Goal: Information Seeking & Learning: Learn about a topic

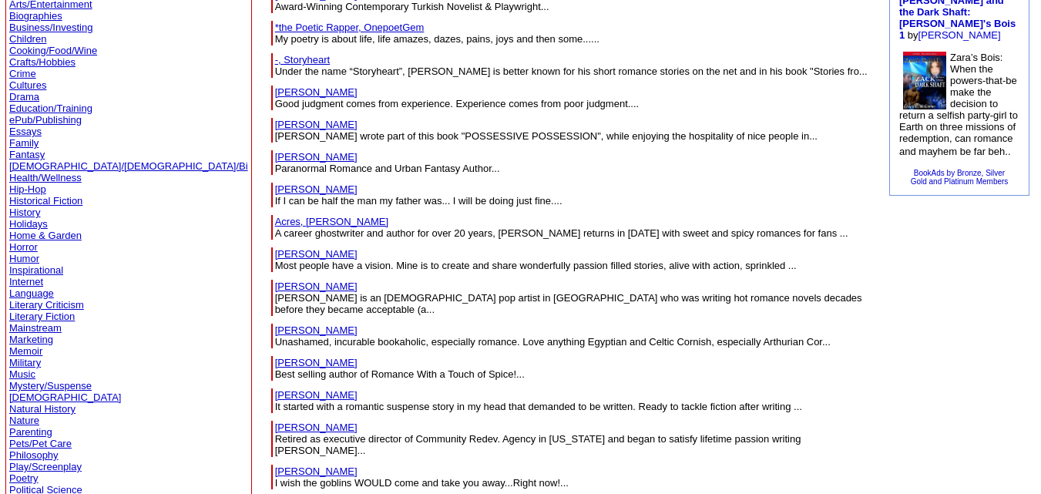
scroll to position [185, 0]
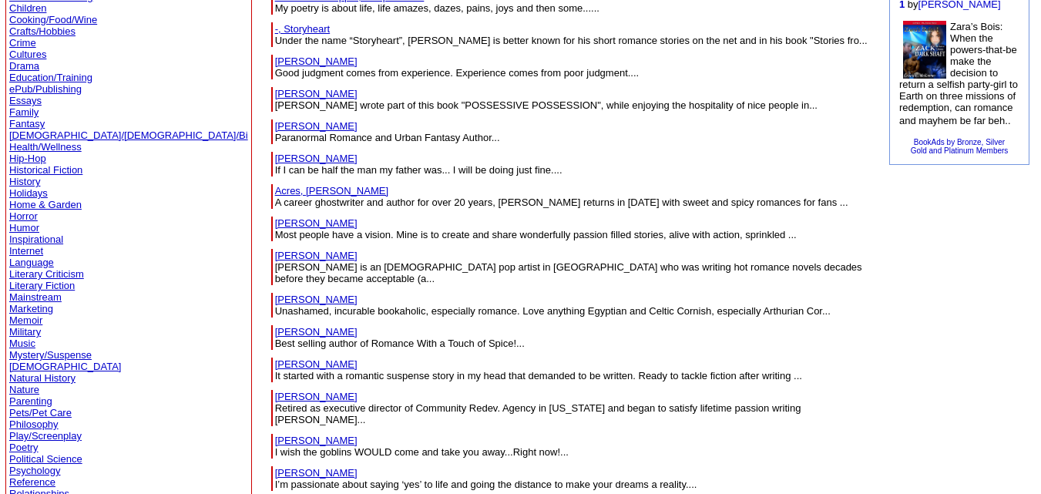
click at [20, 215] on link "Horror" at bounding box center [23, 216] width 29 height 12
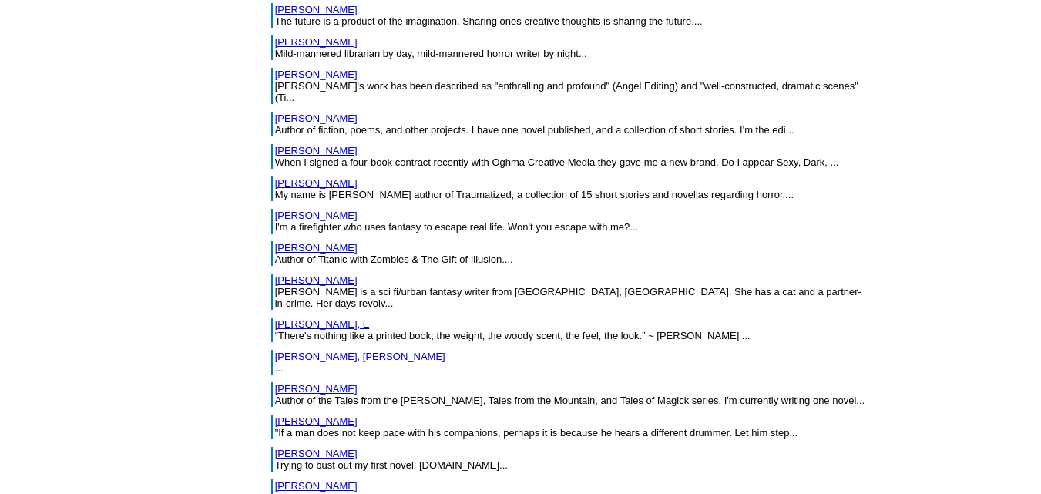
scroll to position [1943, 0]
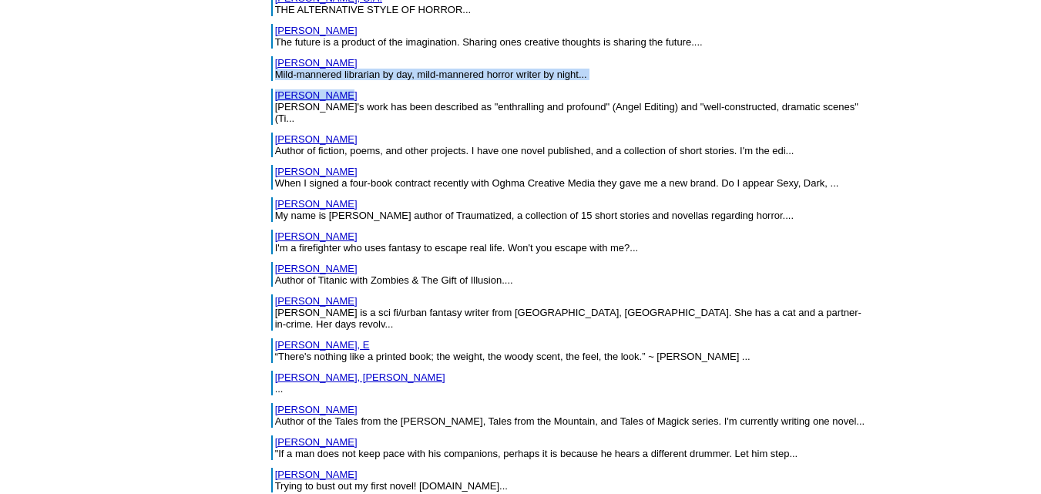
drag, startPoint x: 236, startPoint y: 16, endPoint x: 170, endPoint y: 15, distance: 66.3
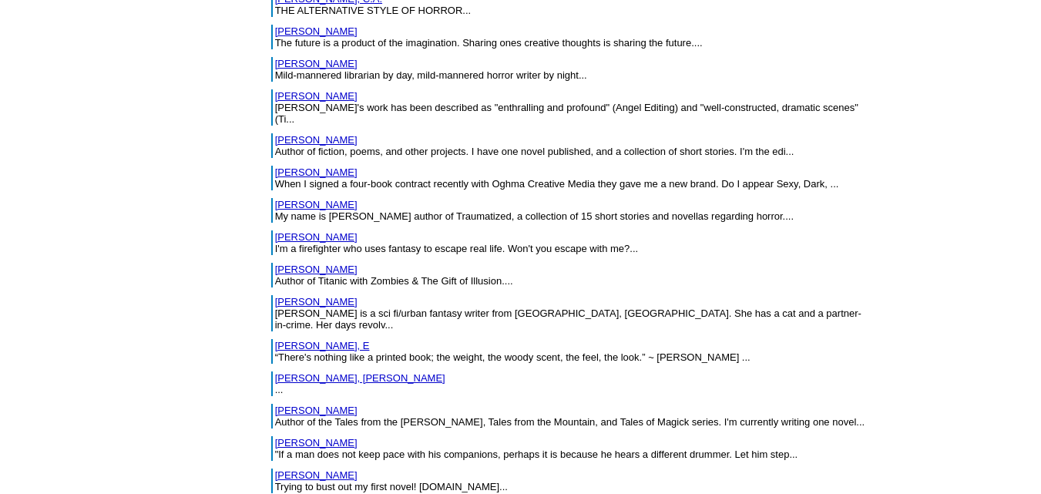
click at [267, 53] on td "Brock, Rebecca Mild-mannered librarian by day, mild-mannered horror writer by n…" at bounding box center [570, 69] width 607 height 32
drag, startPoint x: 165, startPoint y: 33, endPoint x: 230, endPoint y: 40, distance: 65.9
click at [271, 89] on tr "Brooks, Dave Dave's work has been described as "enthralling and profound" (Ange…" at bounding box center [570, 107] width 599 height 36
drag, startPoint x: 224, startPoint y: 65, endPoint x: 170, endPoint y: 69, distance: 53.4
click at [274, 133] on td "Brosky, Ken Author of fiction, poems, and other projects. I have one novel publ…" at bounding box center [572, 145] width 596 height 25
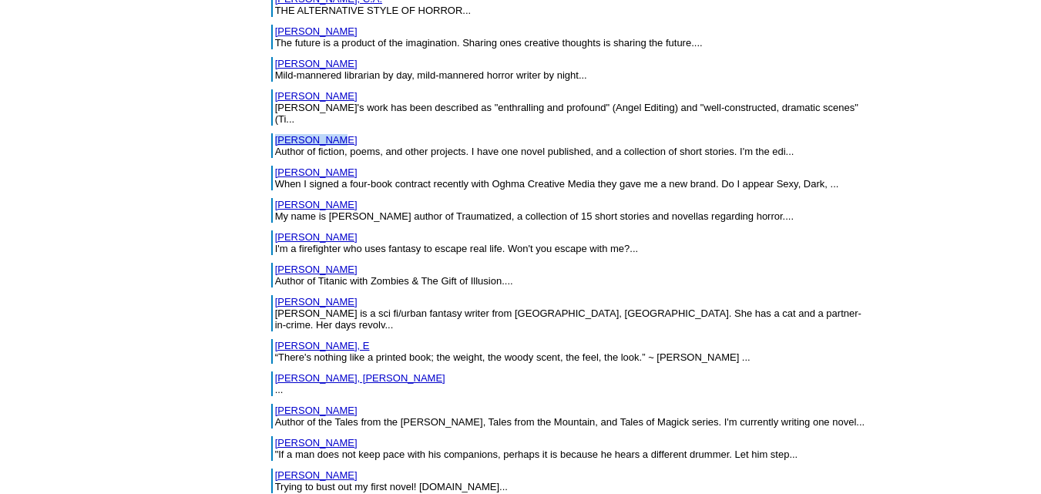
drag, startPoint x: 248, startPoint y: 99, endPoint x: 170, endPoint y: 103, distance: 77.9
click at [274, 166] on td "Brotherton, Velda When I signed a four-book contract recently with Oghma Creati…" at bounding box center [572, 178] width 596 height 25
drag, startPoint x: 251, startPoint y: 132, endPoint x: 170, endPoint y: 136, distance: 80.3
click at [274, 198] on td "Brown, Alexander My name is Alexander S. Brown author of Traumatized, a collect…" at bounding box center [572, 210] width 596 height 25
drag, startPoint x: 242, startPoint y: 167, endPoint x: 170, endPoint y: 169, distance: 71.7
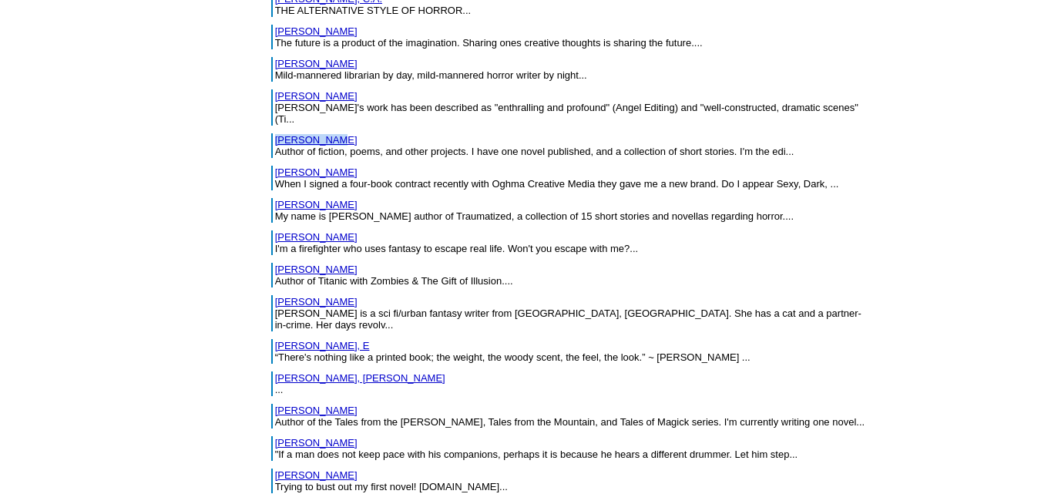
click at [274, 230] on td "Brown, Douglas I'm a firefighter who uses fantasy to escape real life. Won't yo…" at bounding box center [572, 242] width 596 height 25
click at [275, 231] on link "Brown, Douglas" at bounding box center [316, 237] width 82 height 12
drag, startPoint x: 241, startPoint y: 196, endPoint x: 170, endPoint y: 198, distance: 70.2
click at [274, 263] on td "Brown, Richard Author of Titanic with Zombies & The Gift of Illusion...." at bounding box center [572, 275] width 596 height 25
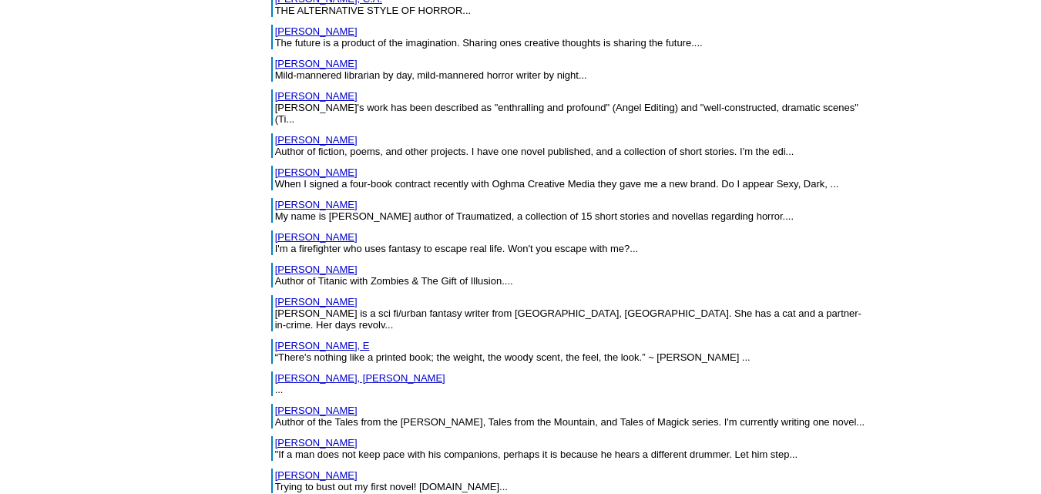
drag, startPoint x: 250, startPoint y: 228, endPoint x: 169, endPoint y: 236, distance: 81.3
click at [274, 295] on td "Browne, Michelle Michelle Browne is a sci fi/urban fantasy writer from Calgary,…" at bounding box center [572, 313] width 596 height 36
click at [275, 296] on link "Browne, Michelle" at bounding box center [316, 302] width 82 height 12
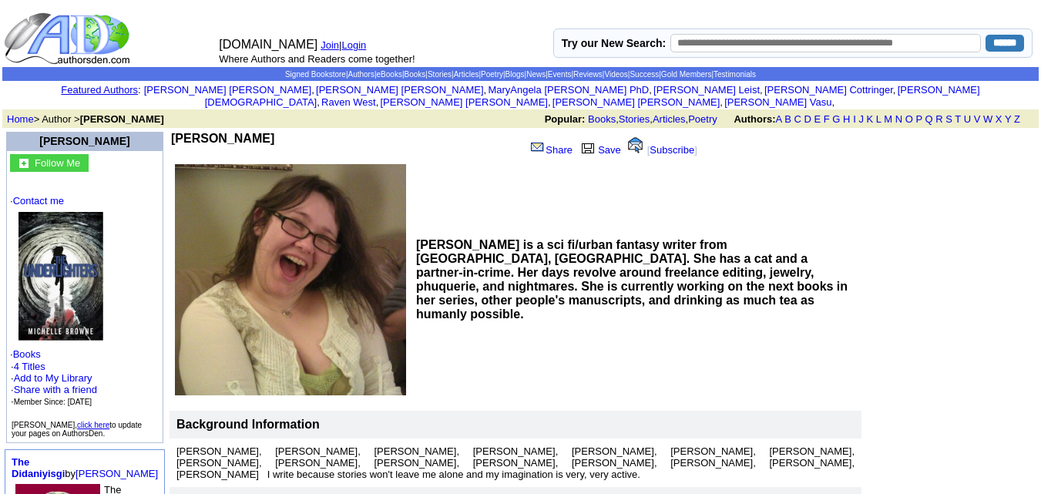
drag, startPoint x: 244, startPoint y: 126, endPoint x: 149, endPoint y: 126, distance: 95.6
click at [171, 132] on b "Michelle Browne" at bounding box center [222, 138] width 103 height 13
drag, startPoint x: 145, startPoint y: 123, endPoint x: 245, endPoint y: 126, distance: 100.3
click at [245, 132] on b "Michelle Browne" at bounding box center [222, 138] width 103 height 13
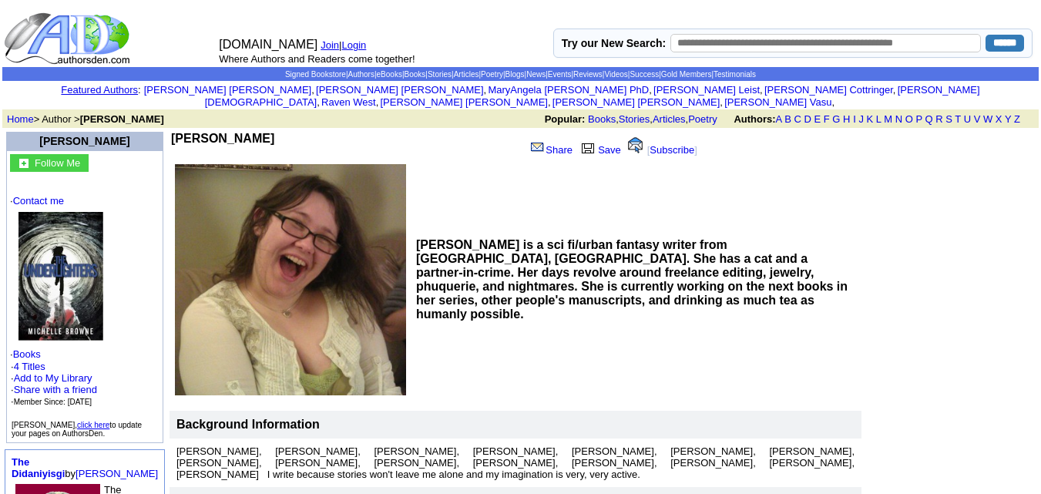
click at [245, 132] on b "Michelle Browne" at bounding box center [222, 138] width 103 height 13
drag, startPoint x: 251, startPoint y: 127, endPoint x: 152, endPoint y: 119, distance: 99.8
click at [170, 130] on td "Michelle Browne Share Save [ Subscribe ]" at bounding box center [447, 146] width 554 height 32
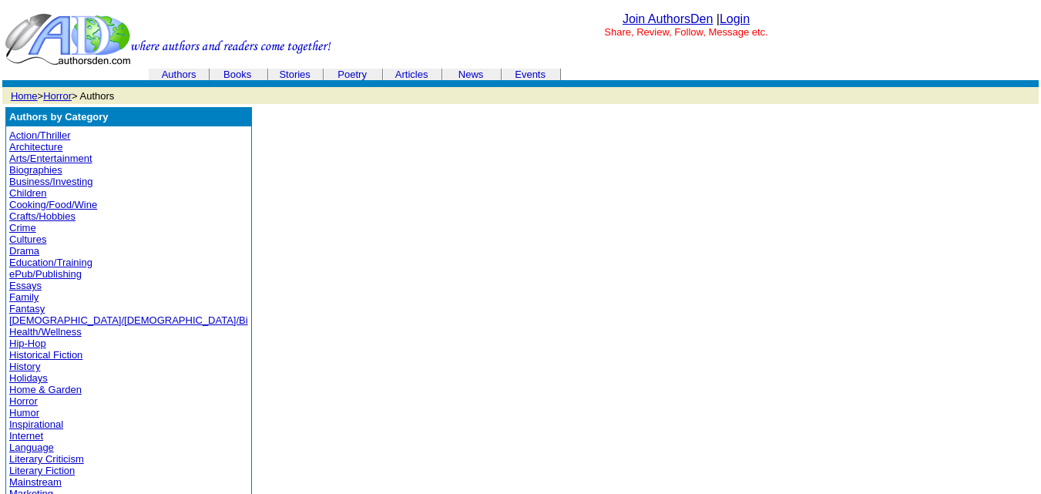
scroll to position [1924, 0]
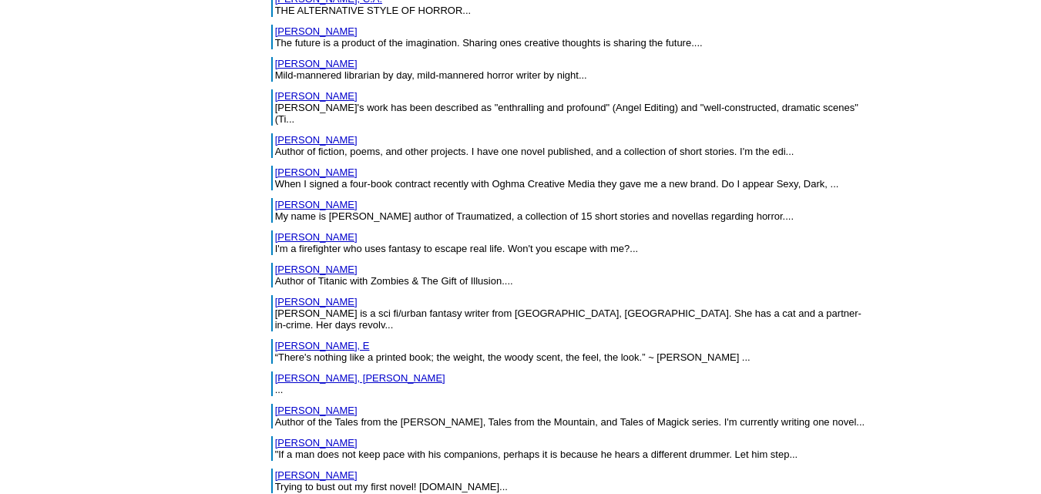
drag, startPoint x: 246, startPoint y: 230, endPoint x: 167, endPoint y: 231, distance: 79.4
click at [270, 294] on table "[PERSON_NAME] [PERSON_NAME] is a sci fi/urban fantasy writer from [GEOGRAPHIC_D…" at bounding box center [571, 313] width 602 height 39
drag, startPoint x: 247, startPoint y: 234, endPoint x: 170, endPoint y: 233, distance: 76.3
click at [274, 295] on td "[PERSON_NAME] [PERSON_NAME] is a sci fi/urban fantasy writer from [GEOGRAPHIC_D…" at bounding box center [572, 313] width 596 height 36
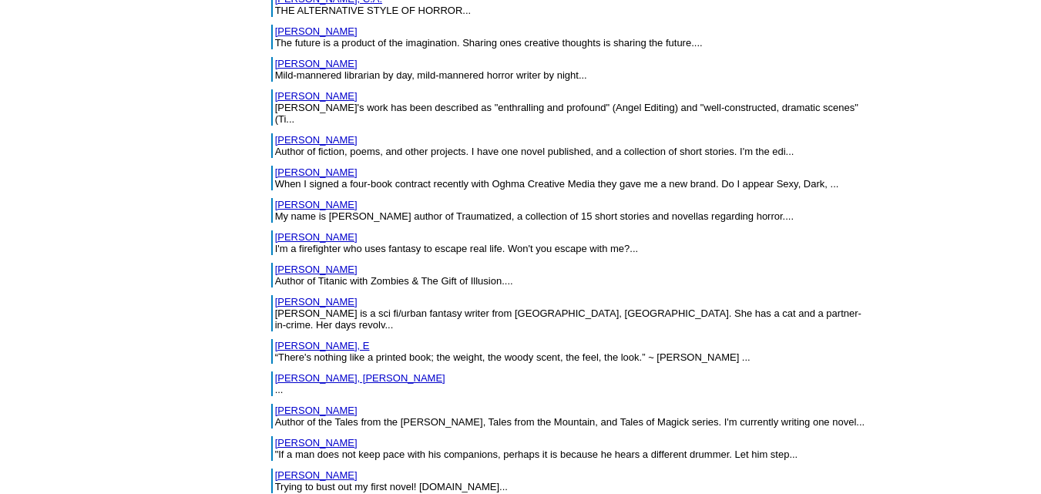
click at [275, 296] on link "[PERSON_NAME]" at bounding box center [316, 302] width 82 height 12
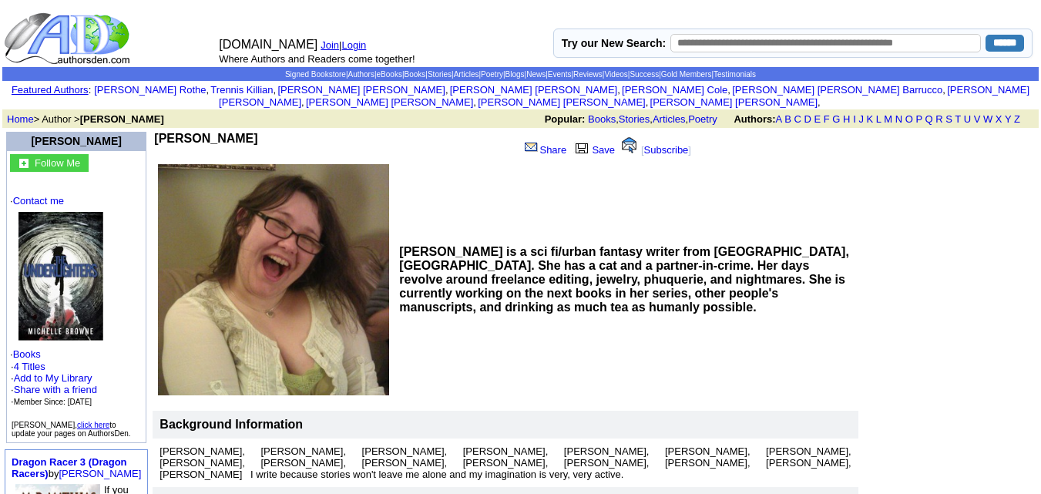
click at [251, 132] on td "[PERSON_NAME]" at bounding box center [335, 146] width 362 height 29
drag, startPoint x: 247, startPoint y: 120, endPoint x: 149, endPoint y: 123, distance: 98.7
click at [154, 132] on td "[PERSON_NAME]" at bounding box center [335, 146] width 362 height 29
click at [154, 132] on b "[PERSON_NAME]" at bounding box center [205, 138] width 103 height 13
drag, startPoint x: 246, startPoint y: 123, endPoint x: 148, endPoint y: 123, distance: 97.9
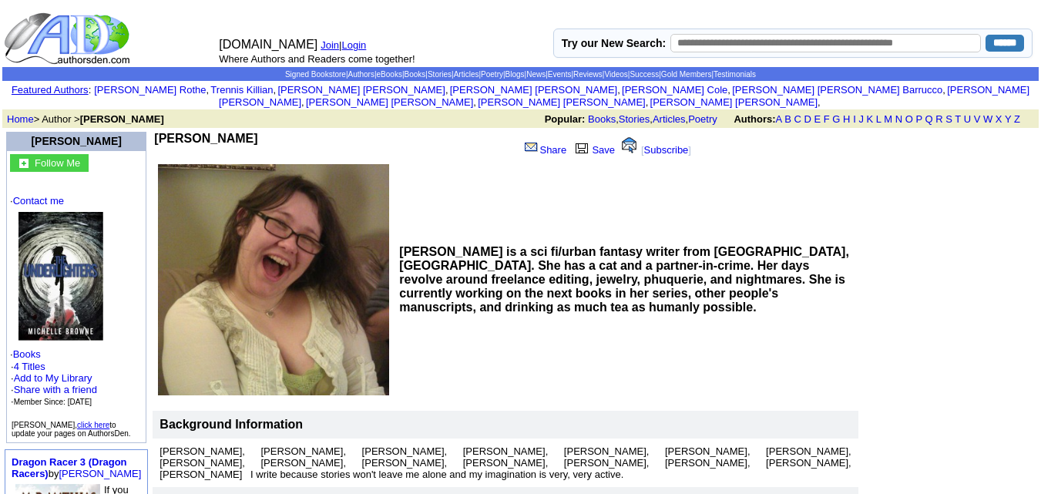
click at [154, 132] on td "[PERSON_NAME]" at bounding box center [335, 146] width 362 height 29
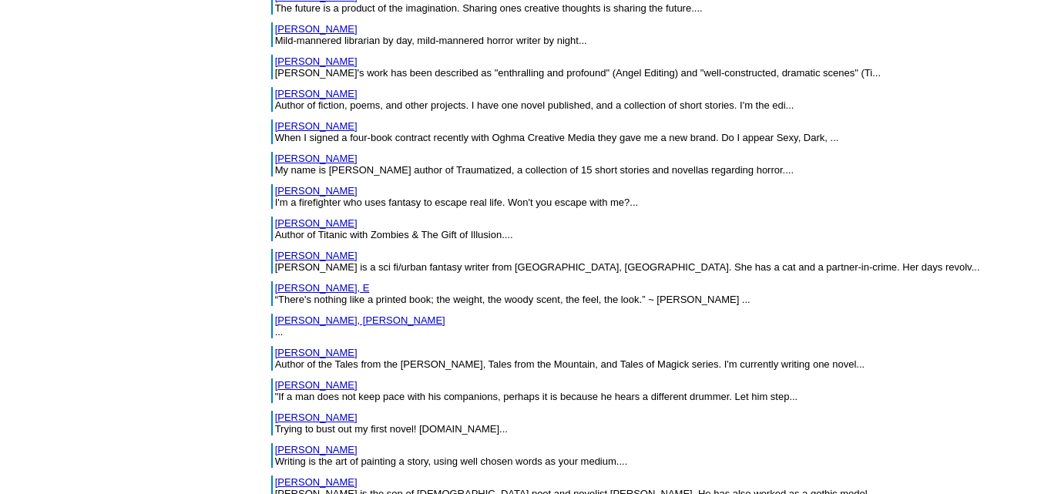
scroll to position [1924, 0]
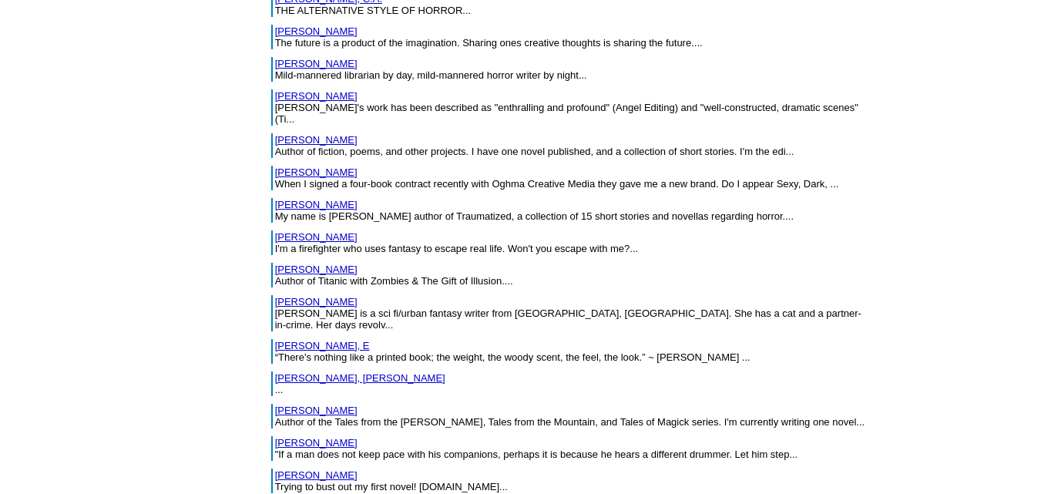
click at [274, 372] on td "[PERSON_NAME], [PERSON_NAME] ..." at bounding box center [572, 384] width 596 height 25
drag, startPoint x: 244, startPoint y: 296, endPoint x: 166, endPoint y: 300, distance: 78.0
click at [271, 372] on tr "[PERSON_NAME], [PERSON_NAME] ..." at bounding box center [570, 384] width 599 height 25
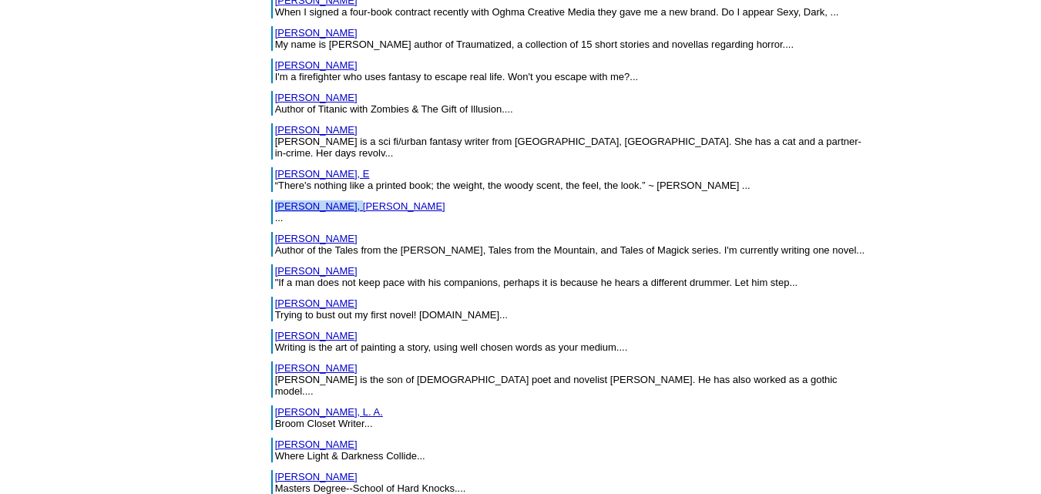
scroll to position [2109, 0]
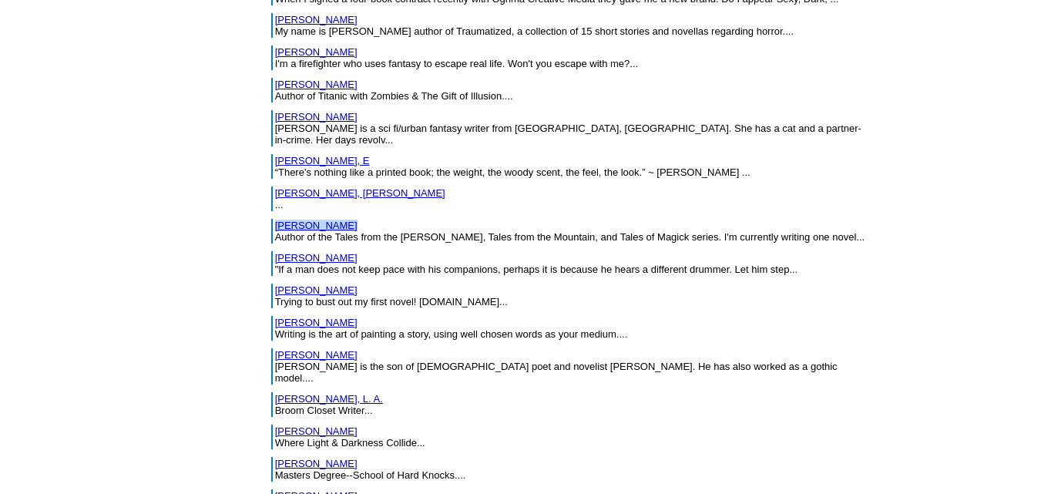
drag, startPoint x: 240, startPoint y: 145, endPoint x: 170, endPoint y: 147, distance: 69.4
click at [274, 219] on td "[PERSON_NAME] Author of the Tales from the [PERSON_NAME], Tales from the Mounta…" at bounding box center [572, 231] width 596 height 25
drag, startPoint x: 242, startPoint y: 177, endPoint x: 169, endPoint y: 181, distance: 73.3
click at [274, 251] on td "Buckner, Chuck "If a man does not keep pace with his companions, perhaps it is …" at bounding box center [572, 263] width 596 height 25
drag, startPoint x: 229, startPoint y: 203, endPoint x: 169, endPoint y: 208, distance: 60.4
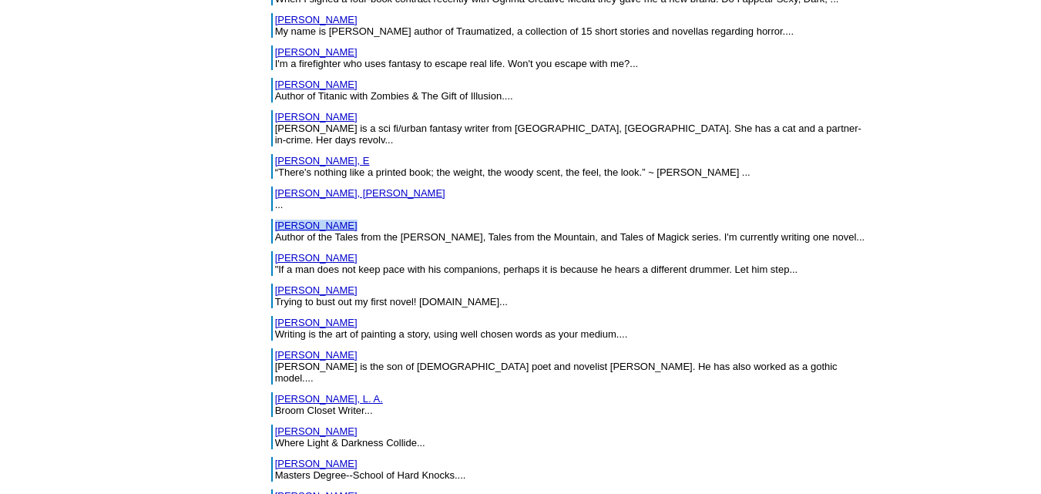
click at [274, 284] on td "Bullard, Kitty Trying to bust out my first novel! www.greatmindsthinkaloud.prob…" at bounding box center [572, 296] width 596 height 25
drag, startPoint x: 237, startPoint y: 241, endPoint x: 170, endPoint y: 240, distance: 67.1
click at [274, 316] on td "Burke, Joseph Writing is the art of painting a story, using well chosen words a…" at bounding box center [572, 328] width 596 height 25
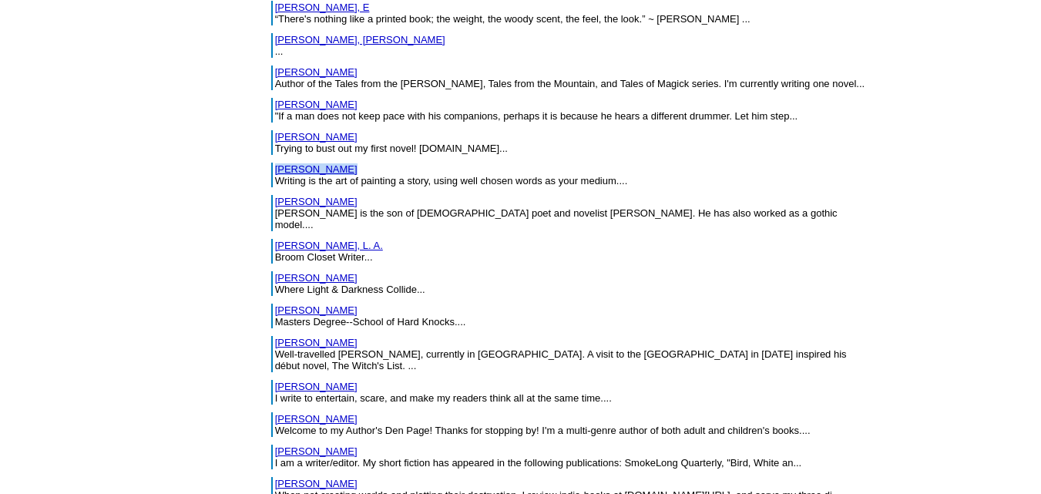
scroll to position [2263, 0]
drag, startPoint x: 241, startPoint y: 120, endPoint x: 167, endPoint y: 118, distance: 74.8
click at [270, 193] on table "Burns, Anthony Anthony Burns is the son of Welsh poet and novelist Sheenagh Pug…" at bounding box center [571, 212] width 602 height 39
drag, startPoint x: 226, startPoint y: 151, endPoint x: 172, endPoint y: 153, distance: 54.0
click at [274, 238] on td "Burton, L. A. Broom Closet Writer..." at bounding box center [572, 250] width 596 height 25
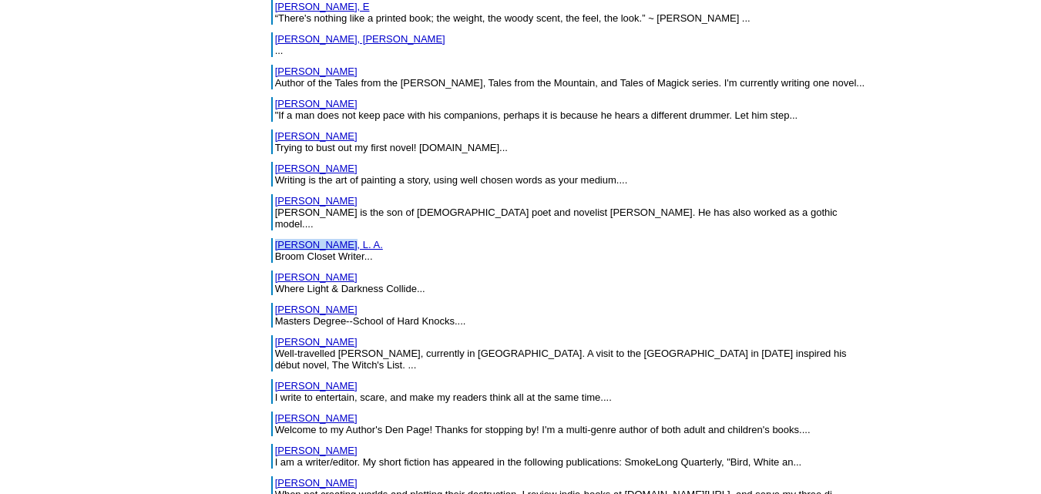
drag, startPoint x: 241, startPoint y: 181, endPoint x: 170, endPoint y: 188, distance: 71.3
click at [274, 271] on td "Bush, Vicki-Ann Where Light & Darkness Collide..." at bounding box center [572, 283] width 596 height 25
drag, startPoint x: 236, startPoint y: 214, endPoint x: 167, endPoint y: 213, distance: 68.6
click at [270, 301] on table "Bushman, M.L Masters Degree--School of Hard Knocks...." at bounding box center [571, 315] width 602 height 28
drag, startPoint x: 243, startPoint y: 248, endPoint x: 167, endPoint y: 248, distance: 76.3
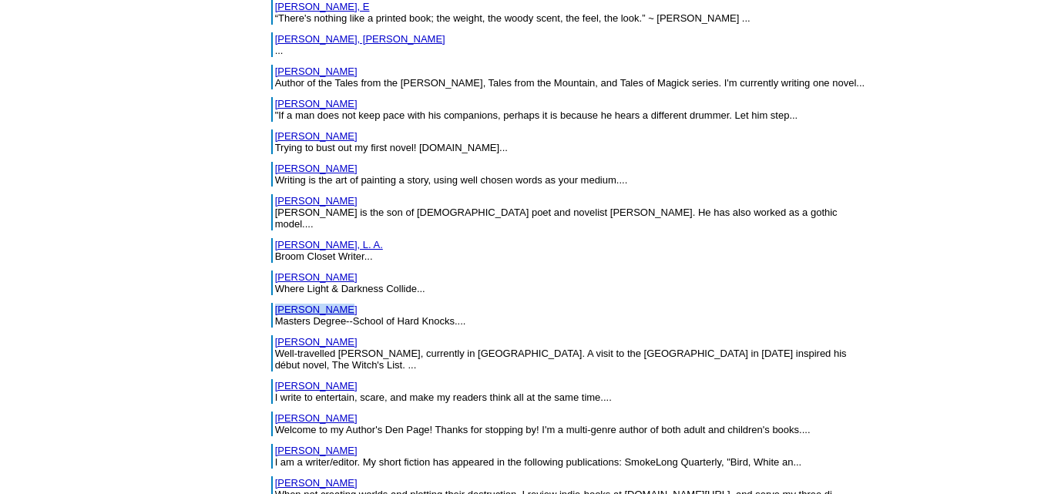
click at [270, 334] on table "Cairns, Andrew Well-travelled Scot, currently in Paris. A visit to the Ivory Co…" at bounding box center [571, 353] width 602 height 39
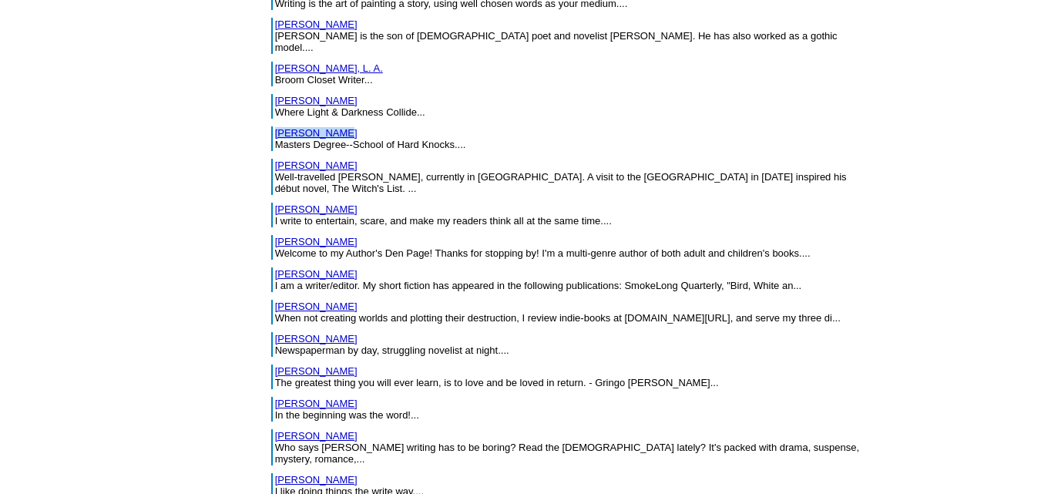
scroll to position [2479, 0]
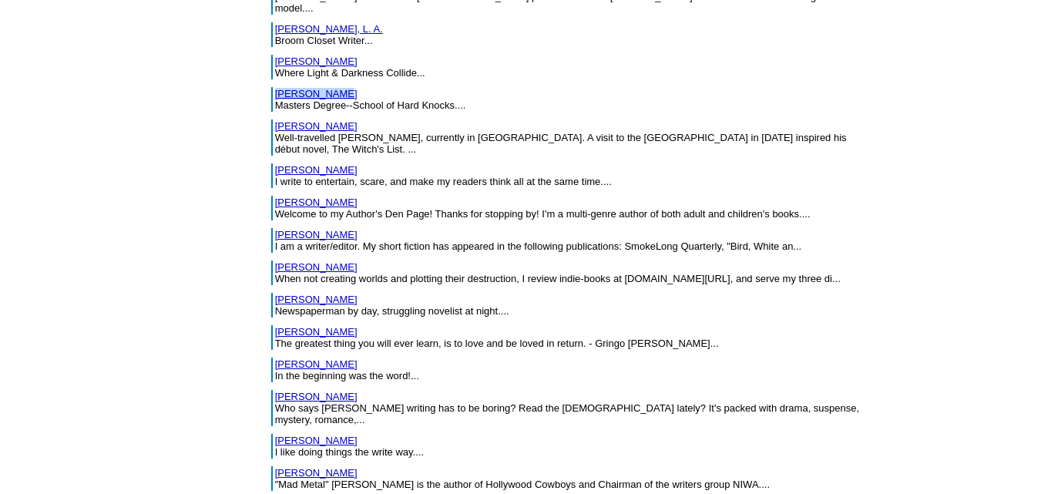
drag, startPoint x: 241, startPoint y: 64, endPoint x: 172, endPoint y: 63, distance: 68.6
click at [274, 163] on td "Callaway, Ryan I write to entertain, scare, and make my readers think all at th…" at bounding box center [572, 175] width 596 height 25
drag, startPoint x: 239, startPoint y: 98, endPoint x: 170, endPoint y: 98, distance: 68.6
click at [274, 196] on td "Calvani, Mayra Welcome to my Author's Den Page! Thanks for stopping by! I'm a m…" at bounding box center [572, 208] width 596 height 25
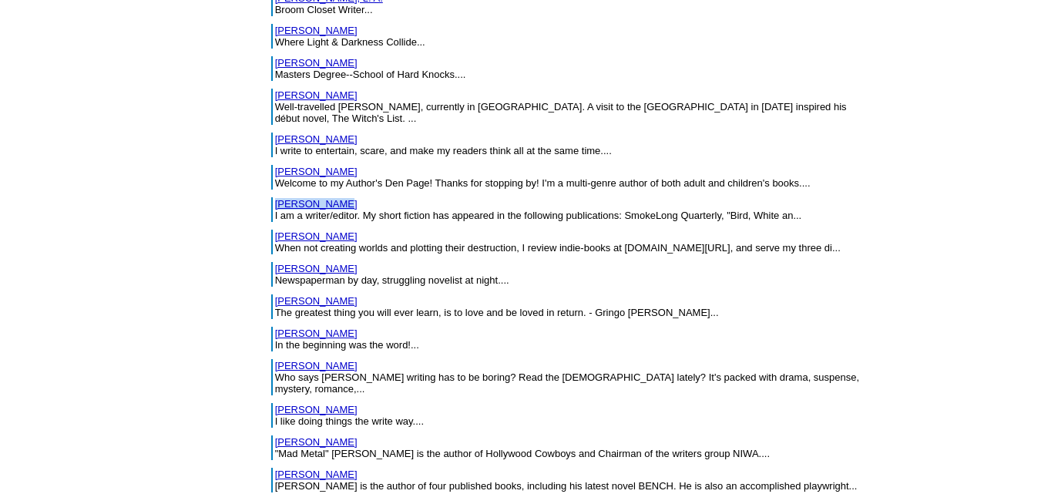
drag, startPoint x: 233, startPoint y: 98, endPoint x: 170, endPoint y: 96, distance: 62.5
click at [274, 197] on td "Cappa, Paula I am a writer/editor. My short fiction has appeared in the followi…" at bounding box center [572, 209] width 596 height 25
drag, startPoint x: 234, startPoint y: 129, endPoint x: 170, endPoint y: 133, distance: 64.1
click at [274, 230] on td "Carrico, Greg When not creating worlds and plotting their destruction, I review…" at bounding box center [572, 242] width 596 height 25
drag, startPoint x: 226, startPoint y: 163, endPoint x: 170, endPoint y: 166, distance: 55.6
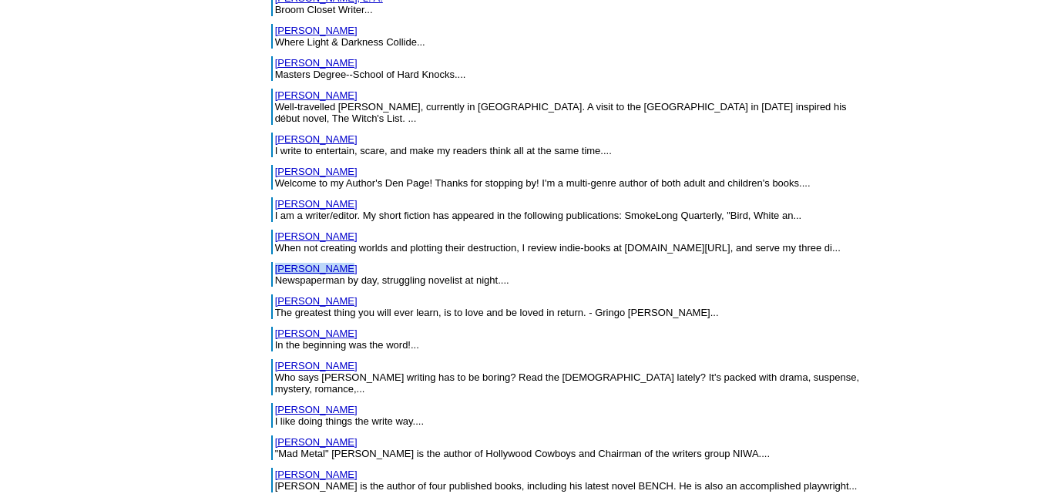
click at [274, 262] on td "[PERSON_NAME] Newspaperman by day, struggling novelist at night...." at bounding box center [572, 274] width 596 height 25
click at [275, 263] on link "[PERSON_NAME]" at bounding box center [316, 269] width 82 height 12
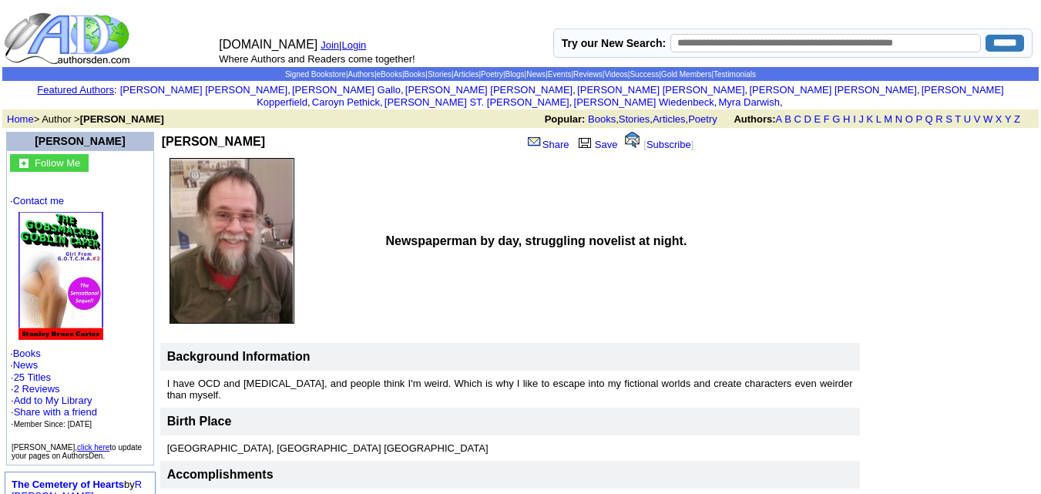
click at [162, 132] on td "Stan Carter" at bounding box center [259, 141] width 195 height 19
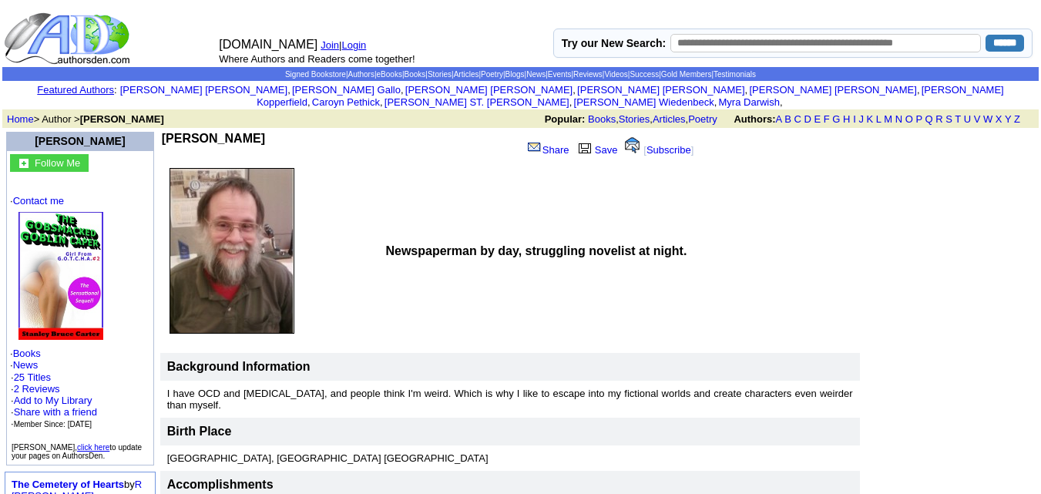
click at [162, 132] on b "Stan Carter" at bounding box center [213, 138] width 103 height 13
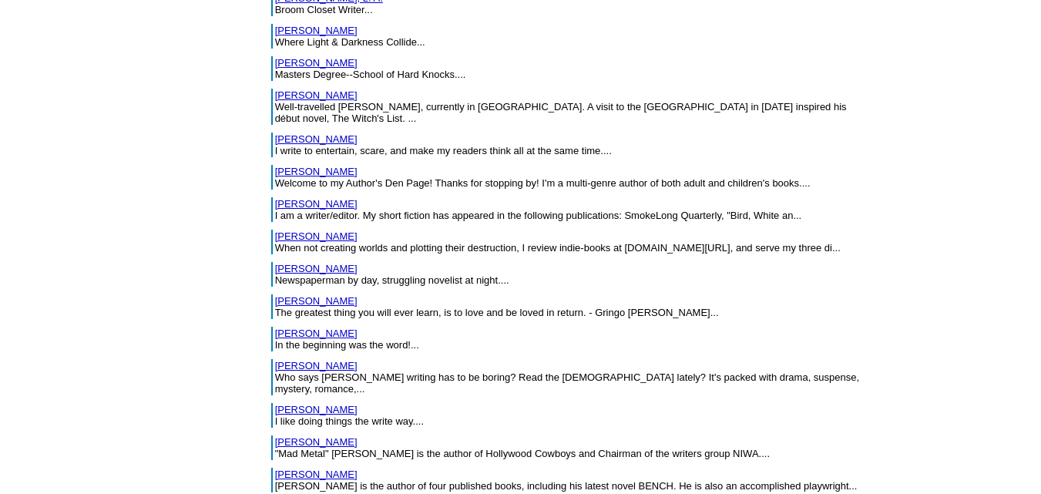
scroll to position [2510, 0]
drag, startPoint x: 227, startPoint y: 162, endPoint x: 170, endPoint y: 161, distance: 56.3
click at [274, 262] on td "Carter, Stan Newspaperman by day, struggling novelist at night...." at bounding box center [572, 274] width 596 height 25
click at [275, 263] on link "Carter, Stan" at bounding box center [316, 269] width 82 height 12
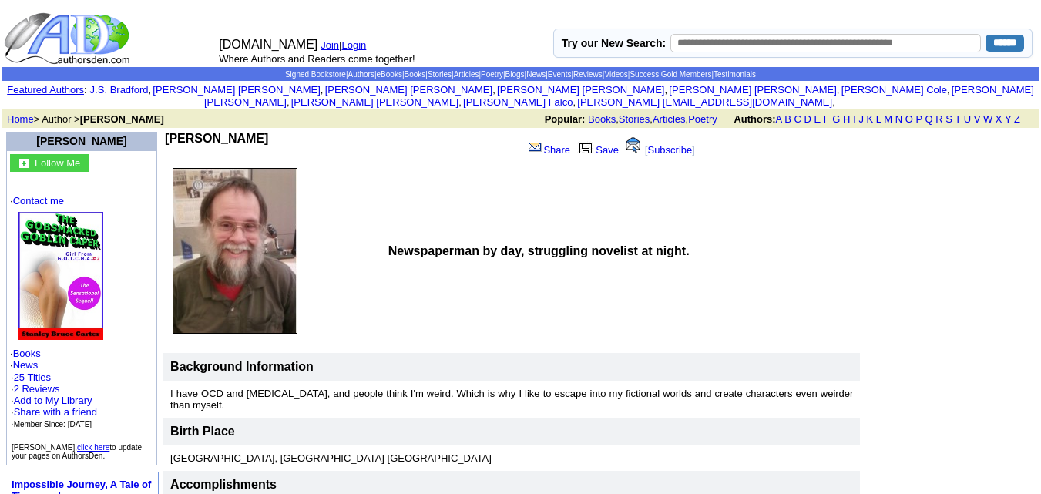
drag, startPoint x: 216, startPoint y: 121, endPoint x: 150, endPoint y: 124, distance: 66.4
click at [165, 132] on td "[PERSON_NAME]" at bounding box center [343, 146] width 357 height 29
click at [165, 132] on b "[PERSON_NAME]" at bounding box center [216, 138] width 103 height 13
drag, startPoint x: 217, startPoint y: 124, endPoint x: 148, endPoint y: 121, distance: 69.4
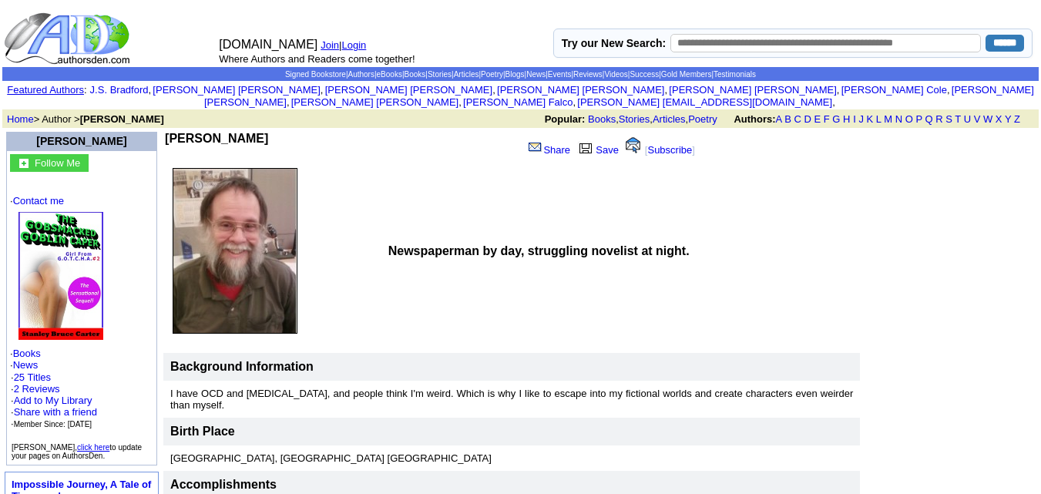
click at [165, 132] on td "[PERSON_NAME]" at bounding box center [343, 146] width 357 height 29
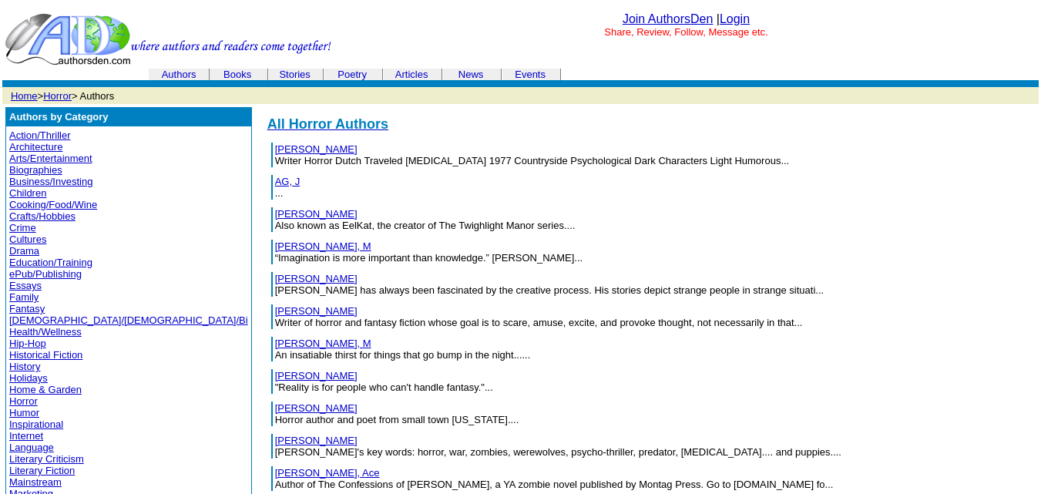
scroll to position [2510, 0]
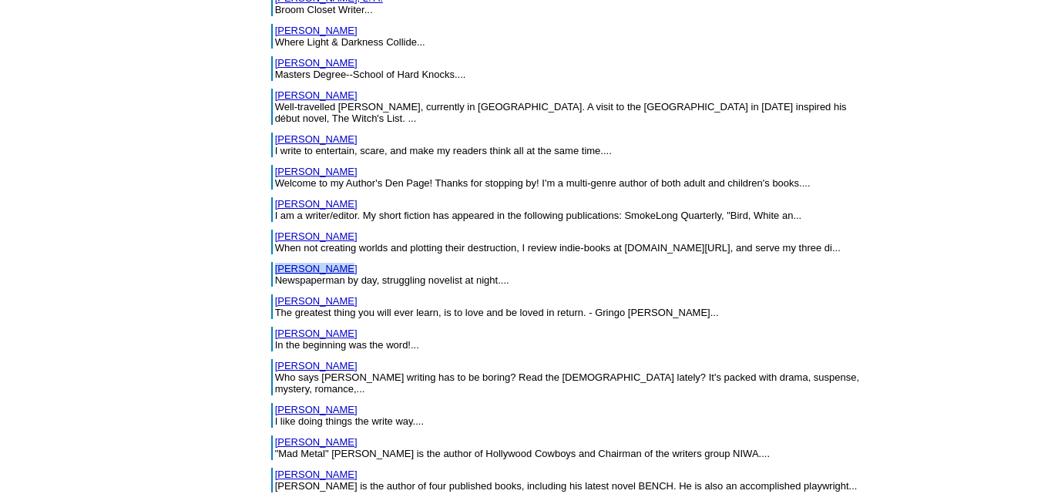
drag, startPoint x: 227, startPoint y: 161, endPoint x: 170, endPoint y: 160, distance: 57.1
click at [274, 262] on td "[PERSON_NAME] Newspaperman by day, struggling novelist at night...." at bounding box center [572, 274] width 596 height 25
click at [275, 263] on link "[PERSON_NAME]" at bounding box center [316, 269] width 82 height 12
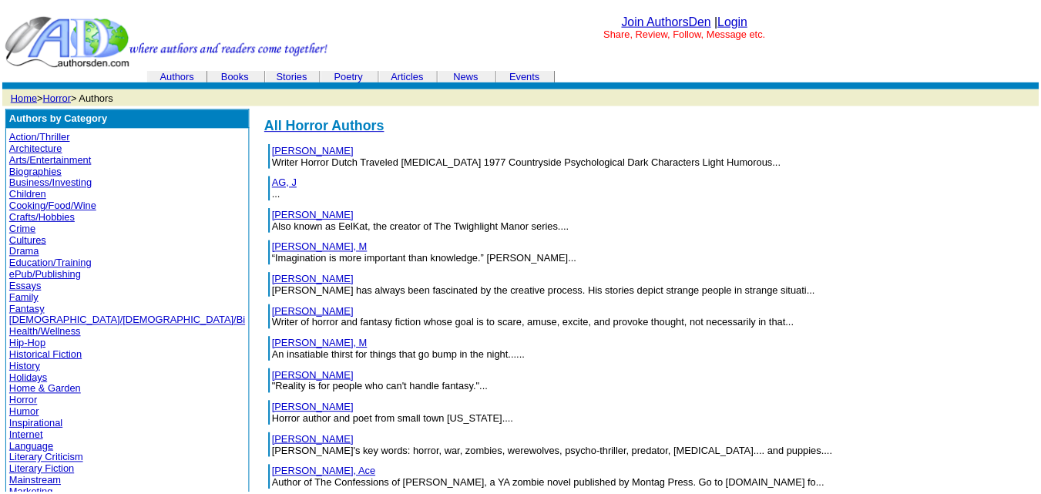
scroll to position [2510, 0]
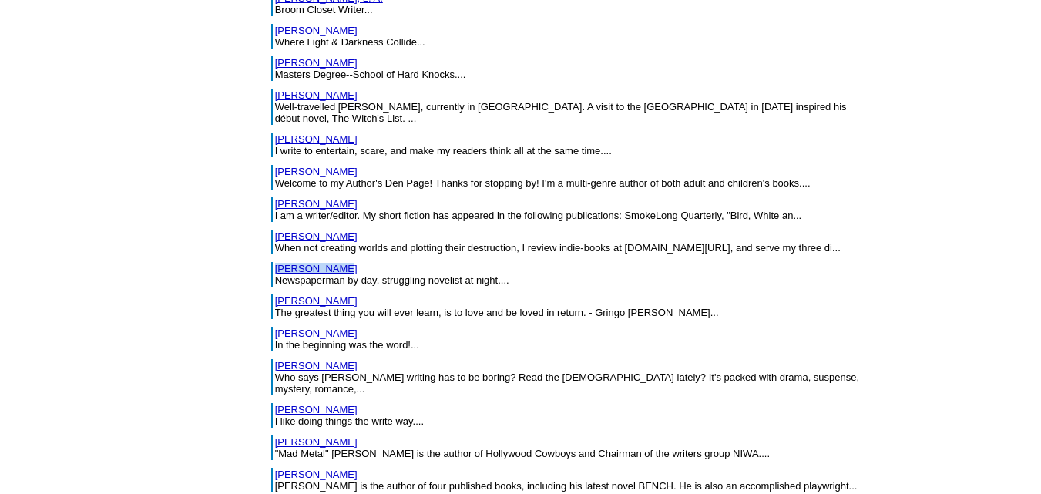
drag, startPoint x: 234, startPoint y: 163, endPoint x: 170, endPoint y: 163, distance: 63.2
click at [274, 262] on td "[PERSON_NAME] Newspaperman by day, struggling novelist at night...." at bounding box center [572, 274] width 596 height 25
drag, startPoint x: 231, startPoint y: 194, endPoint x: 170, endPoint y: 198, distance: 61.8
click at [274, 294] on td "[PERSON_NAME] The greatest thing you will ever learn, is to love and be loved i…" at bounding box center [572, 306] width 596 height 25
drag, startPoint x: 241, startPoint y: 227, endPoint x: 168, endPoint y: 224, distance: 73.3
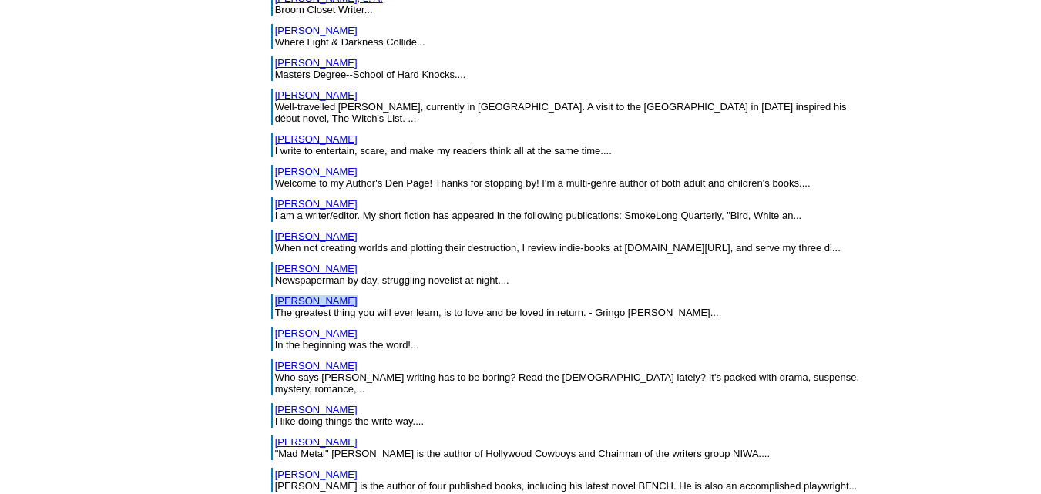
click at [274, 327] on td "[PERSON_NAME] In the beginning was the word!..." at bounding box center [572, 339] width 596 height 25
drag, startPoint x: 252, startPoint y: 259, endPoint x: 168, endPoint y: 260, distance: 84.0
click at [274, 359] on td "[PERSON_NAME] says [PERSON_NAME] writing has to be boring? Read the [DEMOGRAPHI…" at bounding box center [572, 377] width 596 height 36
drag, startPoint x: 238, startPoint y: 291, endPoint x: 170, endPoint y: 291, distance: 67.8
click at [274, 403] on td "[PERSON_NAME] like doing things the write way...." at bounding box center [572, 415] width 596 height 25
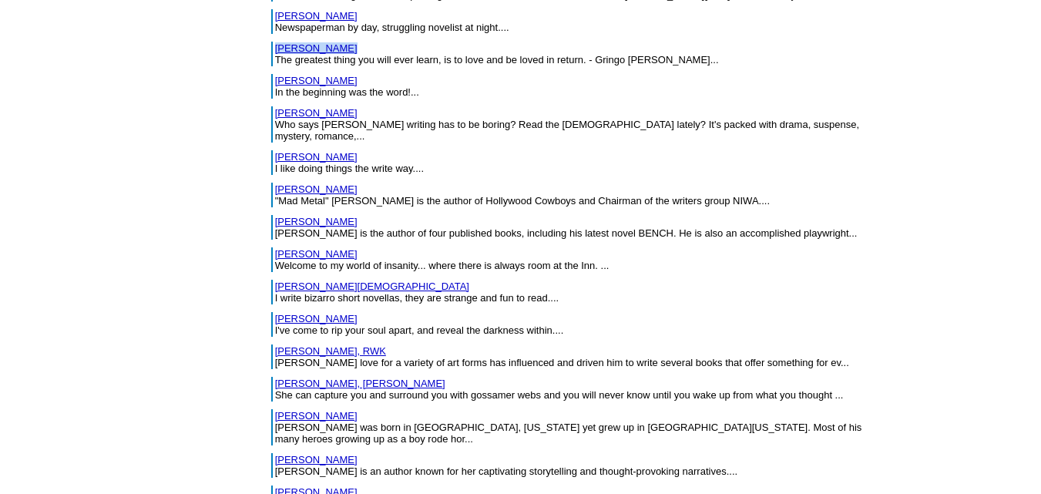
scroll to position [2788, 0]
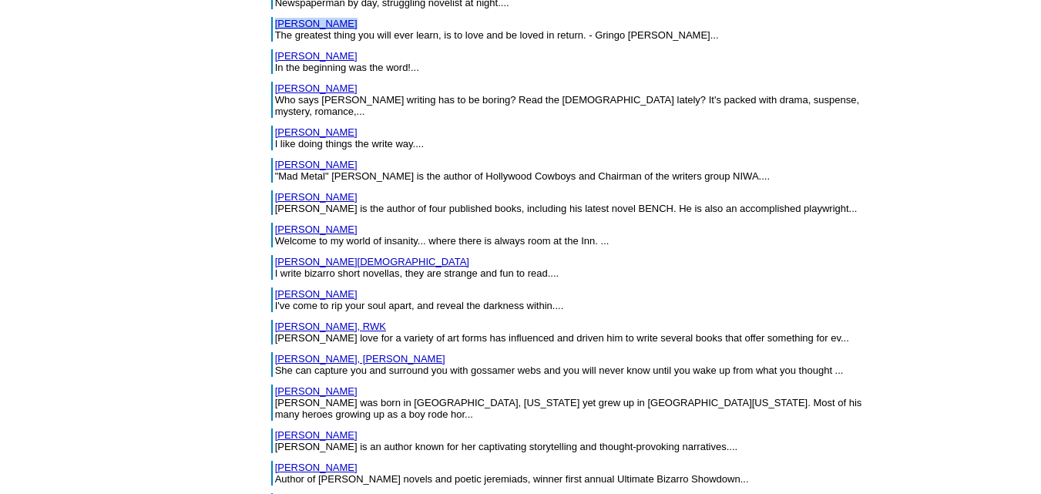
drag, startPoint x: 241, startPoint y: 48, endPoint x: 167, endPoint y: 45, distance: 74.0
click at [270, 156] on table "[PERSON_NAME] "Mad Metal" [PERSON_NAME] is the author of Hollywood Cowboys and …" at bounding box center [571, 170] width 602 height 28
drag, startPoint x: 235, startPoint y: 145, endPoint x: 165, endPoint y: 146, distance: 70.2
click at [271, 255] on tr "[PERSON_NAME] I write bizarro short novellas, they are strange and fun to read.…" at bounding box center [570, 267] width 599 height 25
drag, startPoint x: 222, startPoint y: 173, endPoint x: 166, endPoint y: 181, distance: 56.9
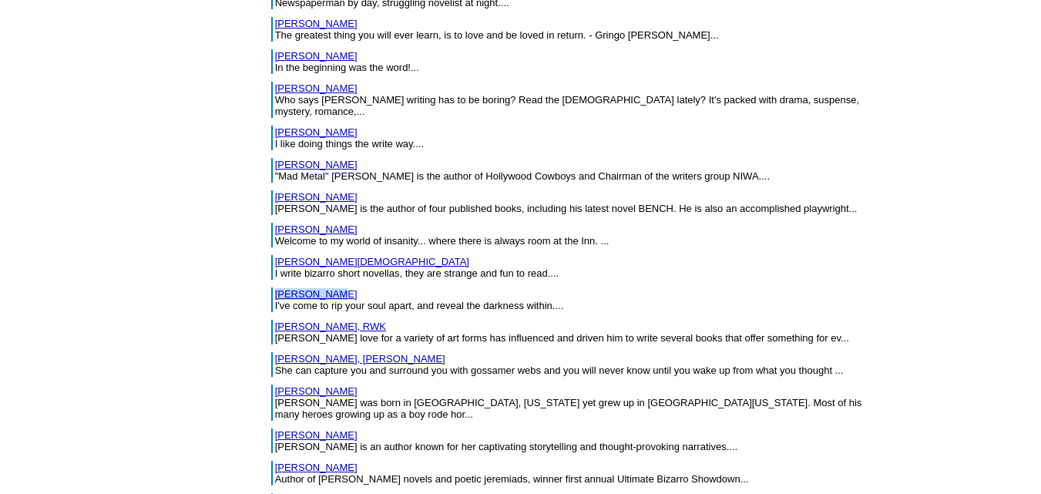
click at [271, 288] on tr "[PERSON_NAME]'ve come to rip your soul apart, and reveal the darkness within...." at bounding box center [570, 300] width 599 height 25
drag, startPoint x: 227, startPoint y: 207, endPoint x: 170, endPoint y: 210, distance: 57.2
click at [274, 320] on td "[PERSON_NAME], [PERSON_NAME] love for a variety of art forms has influenced and…" at bounding box center [572, 332] width 596 height 25
